Goal: Task Accomplishment & Management: Complete application form

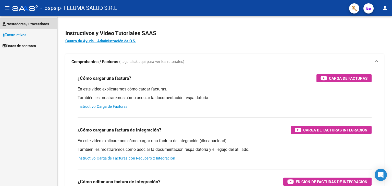
click at [28, 25] on span "Prestadores / Proveedores" at bounding box center [26, 24] width 46 height 6
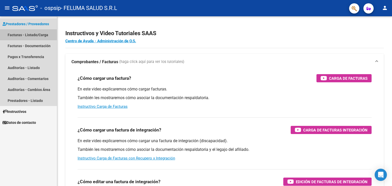
click at [29, 37] on link "Facturas - Listado/Carga" at bounding box center [28, 34] width 57 height 11
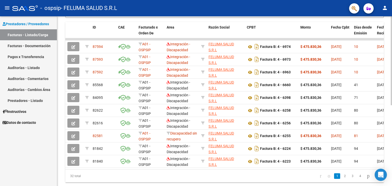
scroll to position [142, 0]
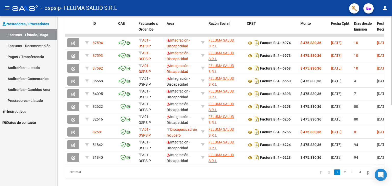
click at [390, 146] on div "Video tutorial PRESTADORES -> Listado de CPBTs Emitidos por Prestadores / Prove…" at bounding box center [225, 35] width 336 height 320
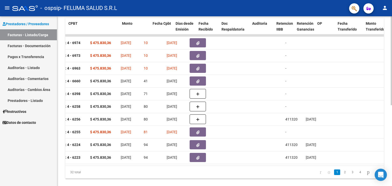
scroll to position [0, 178]
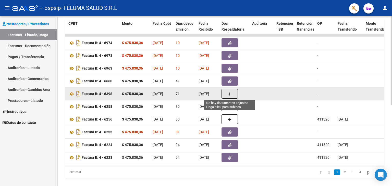
click at [232, 96] on button "button" at bounding box center [229, 94] width 16 height 10
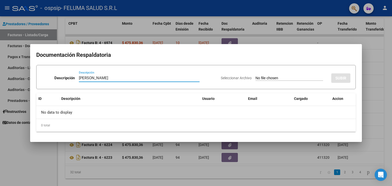
type input "[PERSON_NAME]"
click at [273, 79] on input "Seleccionar Archivo" at bounding box center [289, 78] width 68 height 5
type input "C:\fakepath\[PERSON_NAME].pdf"
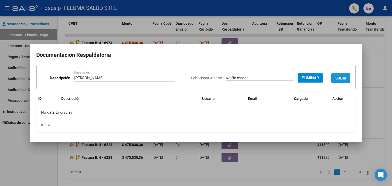
click at [341, 80] on span "SUBIR" at bounding box center [340, 78] width 11 height 5
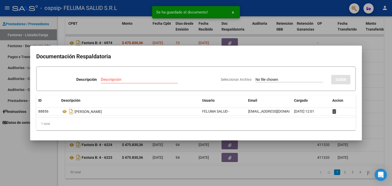
click at [15, 156] on div at bounding box center [196, 93] width 392 height 186
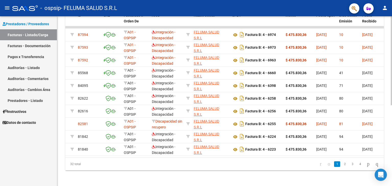
scroll to position [152, 0]
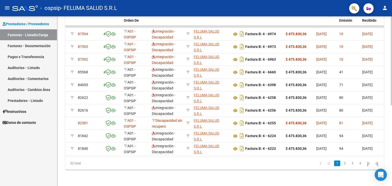
click at [391, 132] on div at bounding box center [390, 141] width 1 height 89
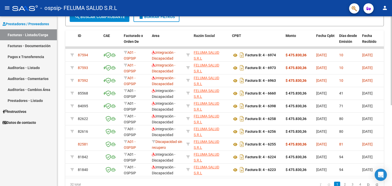
scroll to position [128, 0]
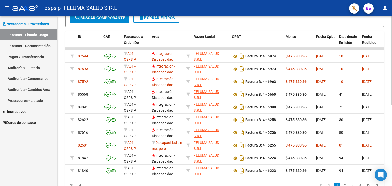
click at [390, 120] on div at bounding box center [390, 129] width 1 height 89
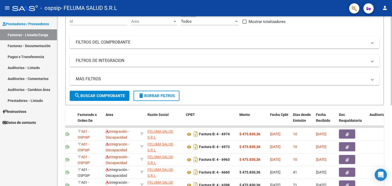
scroll to position [30, 0]
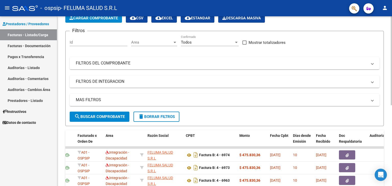
click at [390, 48] on div "Video tutorial PRESTADORES -> Listado de CPBTs Emitidos por Prestadores / Prove…" at bounding box center [225, 147] width 336 height 320
click at [115, 22] on button "Cargar Comprobante" at bounding box center [93, 18] width 57 height 9
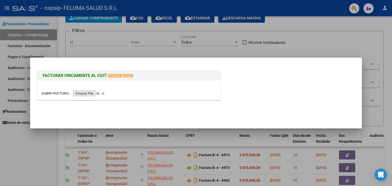
click at [104, 93] on input "file" at bounding box center [73, 93] width 64 height 5
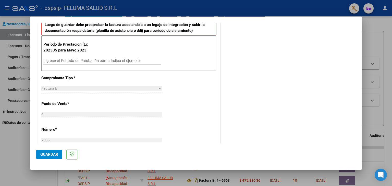
scroll to position [141, 0]
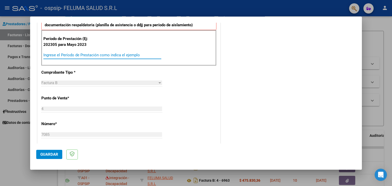
click at [64, 55] on input "Ingrese el Período de Prestación como indica el ejemplo" at bounding box center [102, 55] width 118 height 5
type input "202506"
click at [322, 44] on div "COMENTARIOS Comentarios del Prestador / Gerenciador:" at bounding box center [288, 104] width 134 height 433
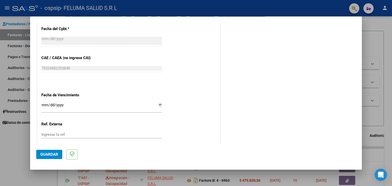
scroll to position [290, 0]
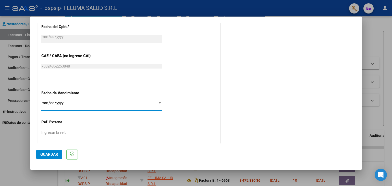
click at [159, 104] on input "Ingresar la fecha" at bounding box center [101, 105] width 121 height 8
click at [158, 101] on input "Ingresar la fecha" at bounding box center [101, 105] width 121 height 8
type input "[DATE]"
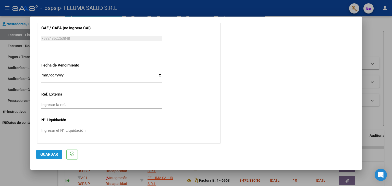
click at [43, 151] on button "Guardar" at bounding box center [49, 154] width 26 height 9
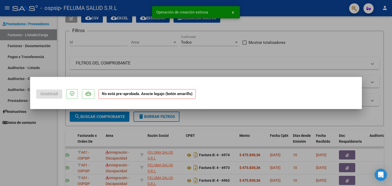
scroll to position [0, 0]
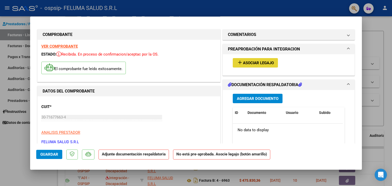
click at [250, 65] on span "Asociar Legajo" at bounding box center [258, 63] width 31 height 5
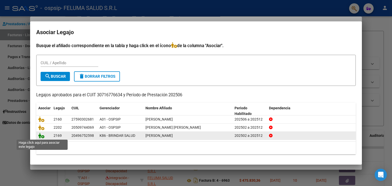
click at [40, 136] on icon at bounding box center [41, 136] width 6 height 6
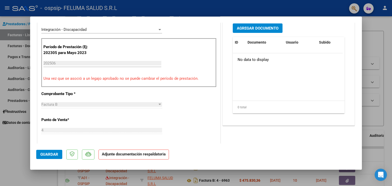
scroll to position [137, 0]
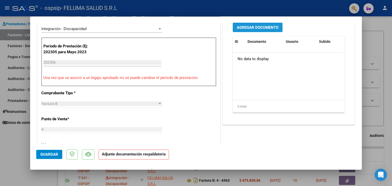
click at [267, 24] on button "Agregar Documento" at bounding box center [257, 27] width 50 height 9
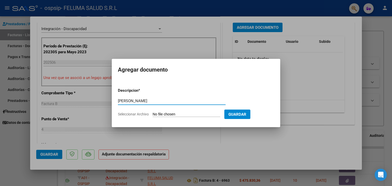
type input "[PERSON_NAME]"
click at [179, 114] on input "Seleccionar Archivo" at bounding box center [186, 114] width 68 height 5
type input "C:\fakepath\Planilla [PERSON_NAME].pdf"
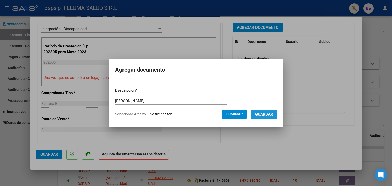
click at [269, 117] on span "Guardar" at bounding box center [264, 114] width 18 height 5
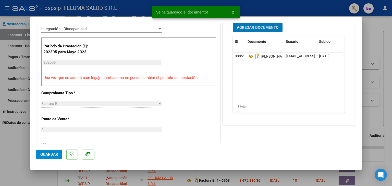
scroll to position [137, 0]
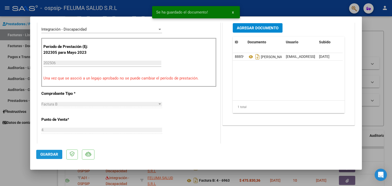
click at [50, 152] on span "Guardar" at bounding box center [49, 154] width 18 height 5
click at [14, 147] on div at bounding box center [196, 93] width 392 height 186
type input "$ 0,00"
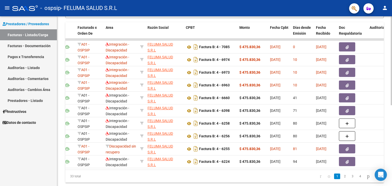
scroll to position [142, 0]
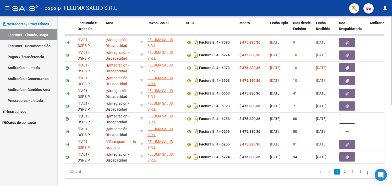
click at [390, 124] on div at bounding box center [390, 137] width 1 height 89
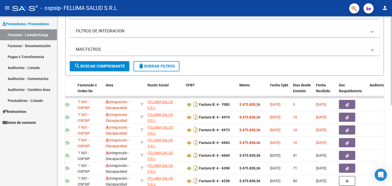
click at [391, 90] on div at bounding box center [390, 103] width 1 height 89
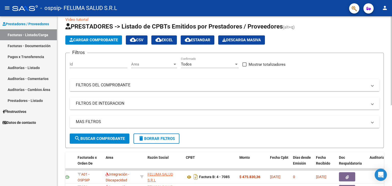
click at [387, 52] on div "Video tutorial PRESTADORES -> Listado de CPBTs Emitidos por Prestadores / Prove…" at bounding box center [225, 169] width 336 height 320
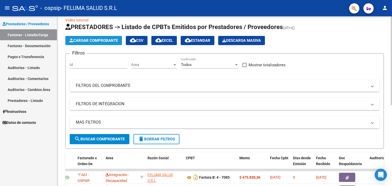
click at [84, 41] on span "Cargar Comprobante" at bounding box center [93, 40] width 48 height 5
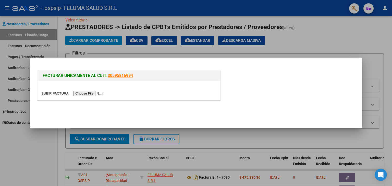
click at [90, 93] on input "file" at bounding box center [73, 93] width 64 height 5
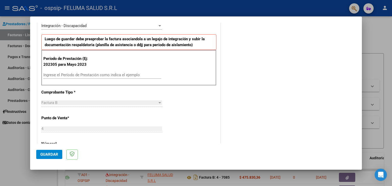
scroll to position [128, 0]
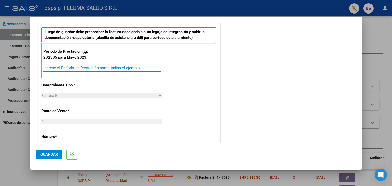
click at [93, 67] on input "Ingrese el Período de Prestación como indica el ejemplo" at bounding box center [102, 68] width 118 height 5
type input "202506"
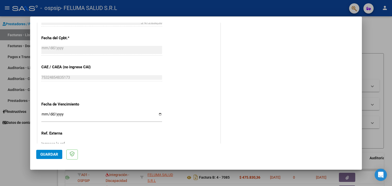
scroll to position [295, 0]
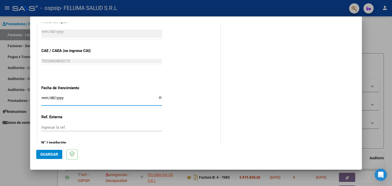
click at [93, 100] on input "Ingresar la fecha" at bounding box center [101, 100] width 121 height 8
click at [158, 100] on input "Ingresar la fecha" at bounding box center [101, 100] width 121 height 8
click at [158, 99] on input "Ingresar la fecha" at bounding box center [101, 100] width 121 height 8
type input "[DATE]"
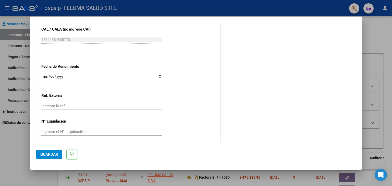
scroll to position [317, 0]
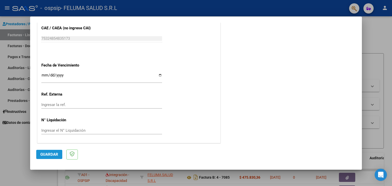
click at [54, 155] on span "Guardar" at bounding box center [49, 154] width 18 height 5
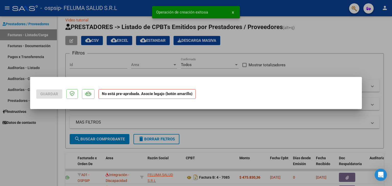
scroll to position [0, 0]
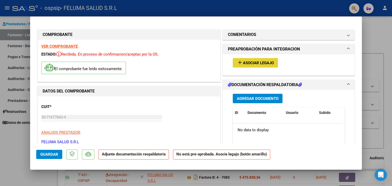
click at [259, 61] on span "Asociar Legajo" at bounding box center [258, 63] width 31 height 5
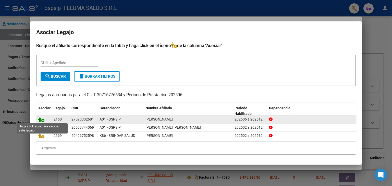
click at [39, 118] on icon at bounding box center [41, 119] width 6 height 6
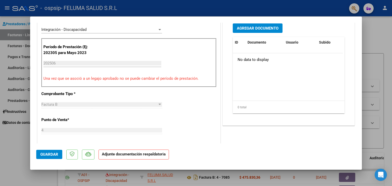
scroll to position [126, 0]
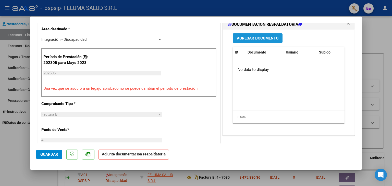
click at [269, 36] on span "Agregar Documento" at bounding box center [258, 38] width 42 height 5
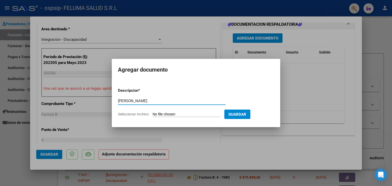
type input "[PERSON_NAME]"
click at [208, 114] on input "Seleccionar Archivo" at bounding box center [186, 114] width 68 height 5
type input "C:\fakepath\Planilla [PERSON_NAME].pdf"
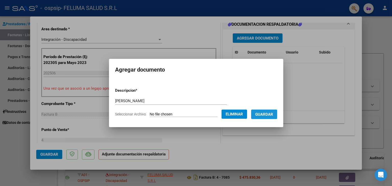
click at [266, 117] on span "Guardar" at bounding box center [264, 114] width 18 height 5
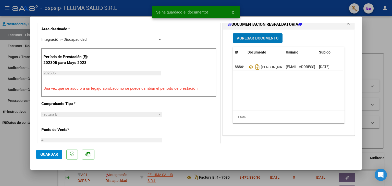
click at [45, 151] on button "Guardar" at bounding box center [49, 154] width 26 height 9
click at [22, 154] on div at bounding box center [196, 93] width 392 height 186
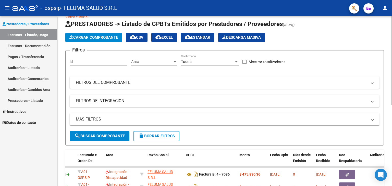
scroll to position [0, 0]
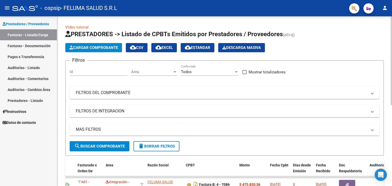
click at [391, 13] on div "menu - ospsip - FELUMA SALUD S.R.L person Prestadores / Proveedores Facturas - …" at bounding box center [196, 93] width 392 height 186
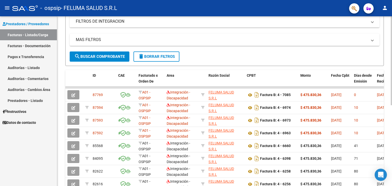
scroll to position [48, 0]
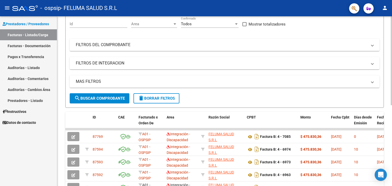
click at [391, 97] on div at bounding box center [390, 86] width 1 height 89
